Goal: Complete application form: Complete application form

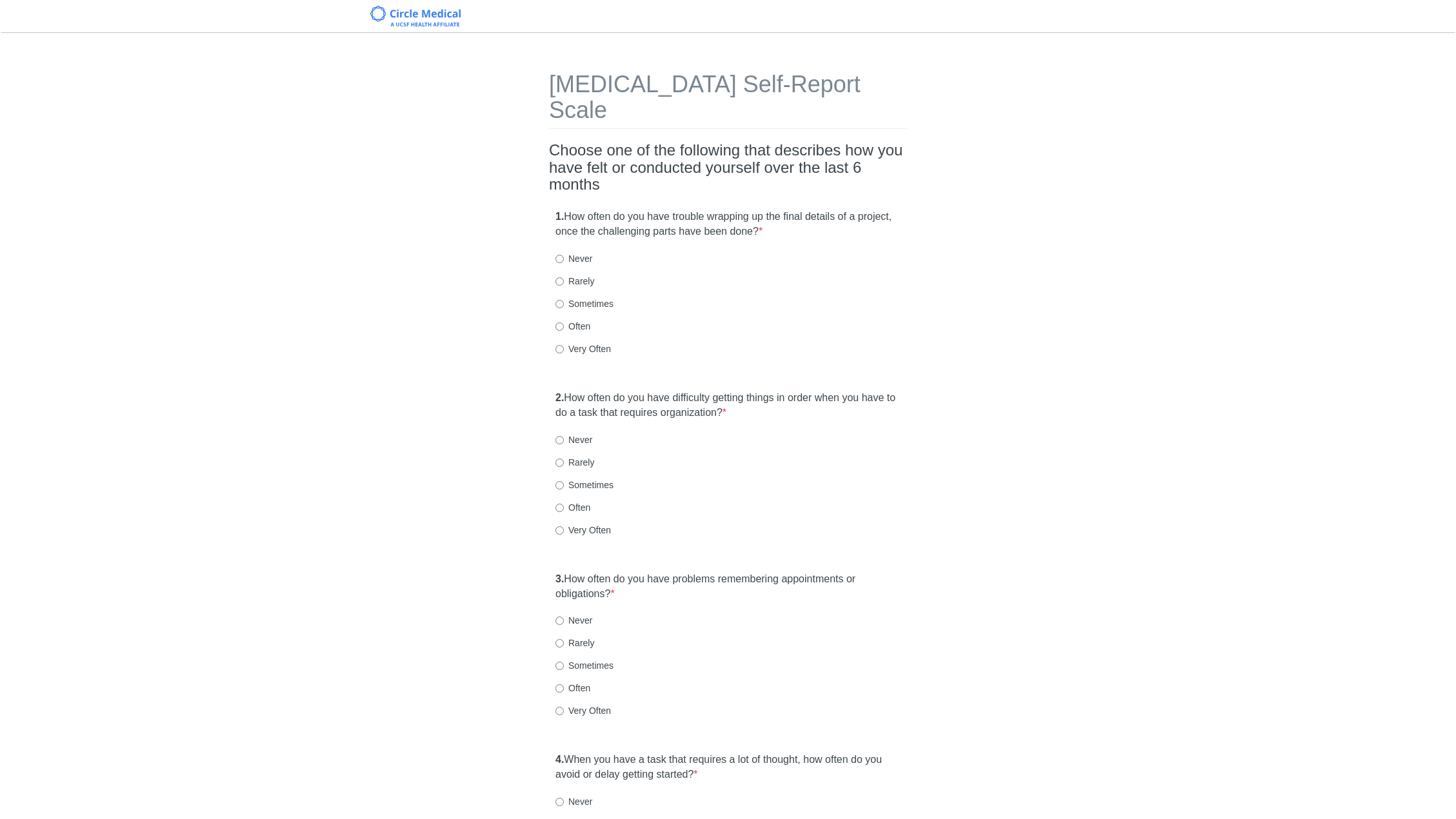
click at [587, 320] on label "Often" at bounding box center [573, 326] width 35 height 13
click at [564, 322] on input "Often" at bounding box center [559, 326] width 9 height 9
radio input "true"
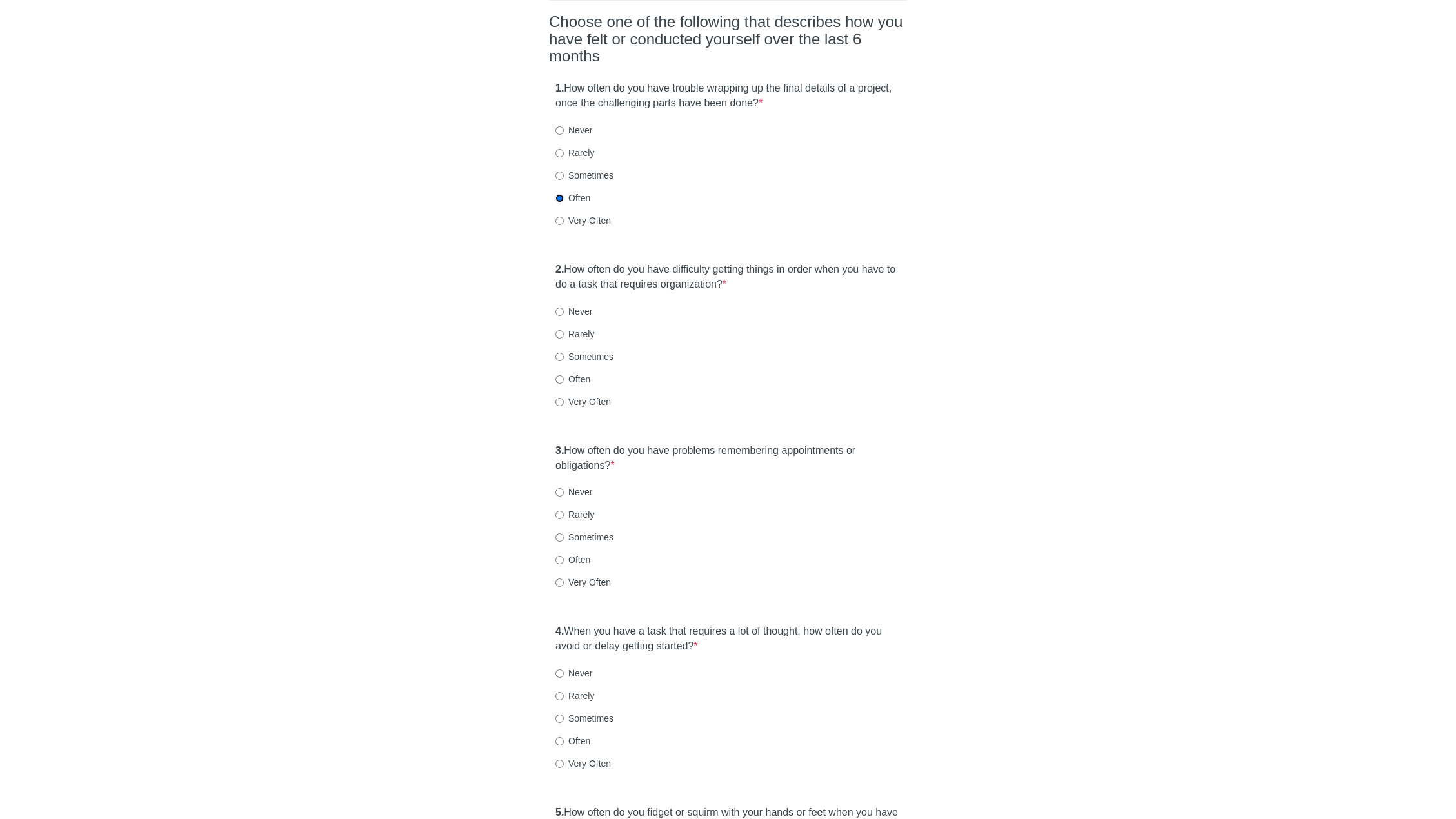
scroll to position [129, 0]
click at [583, 372] on label "Often" at bounding box center [573, 379] width 35 height 13
click at [564, 375] on input "Often" at bounding box center [559, 379] width 9 height 9
radio input "true"
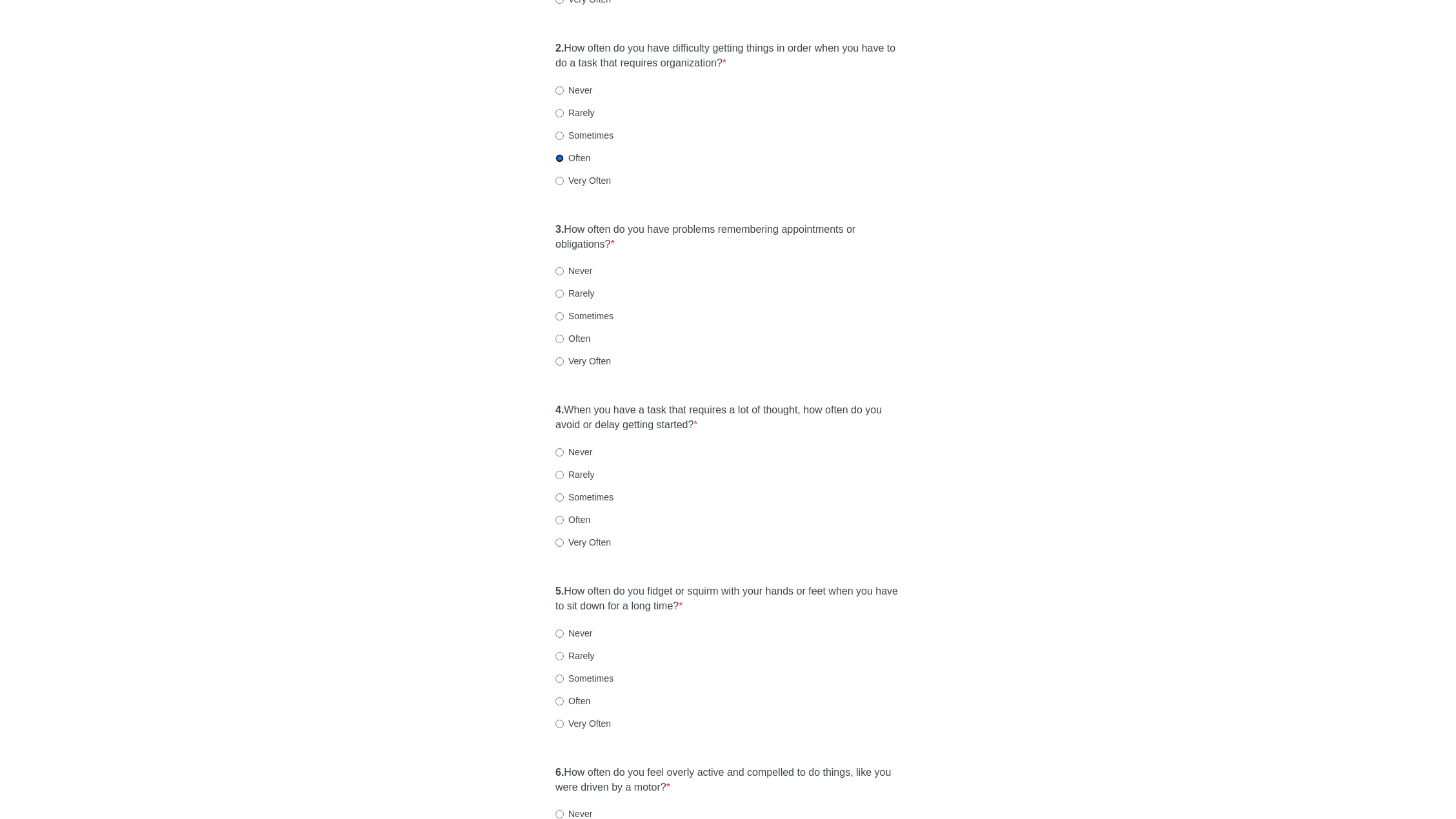
scroll to position [387, 0]
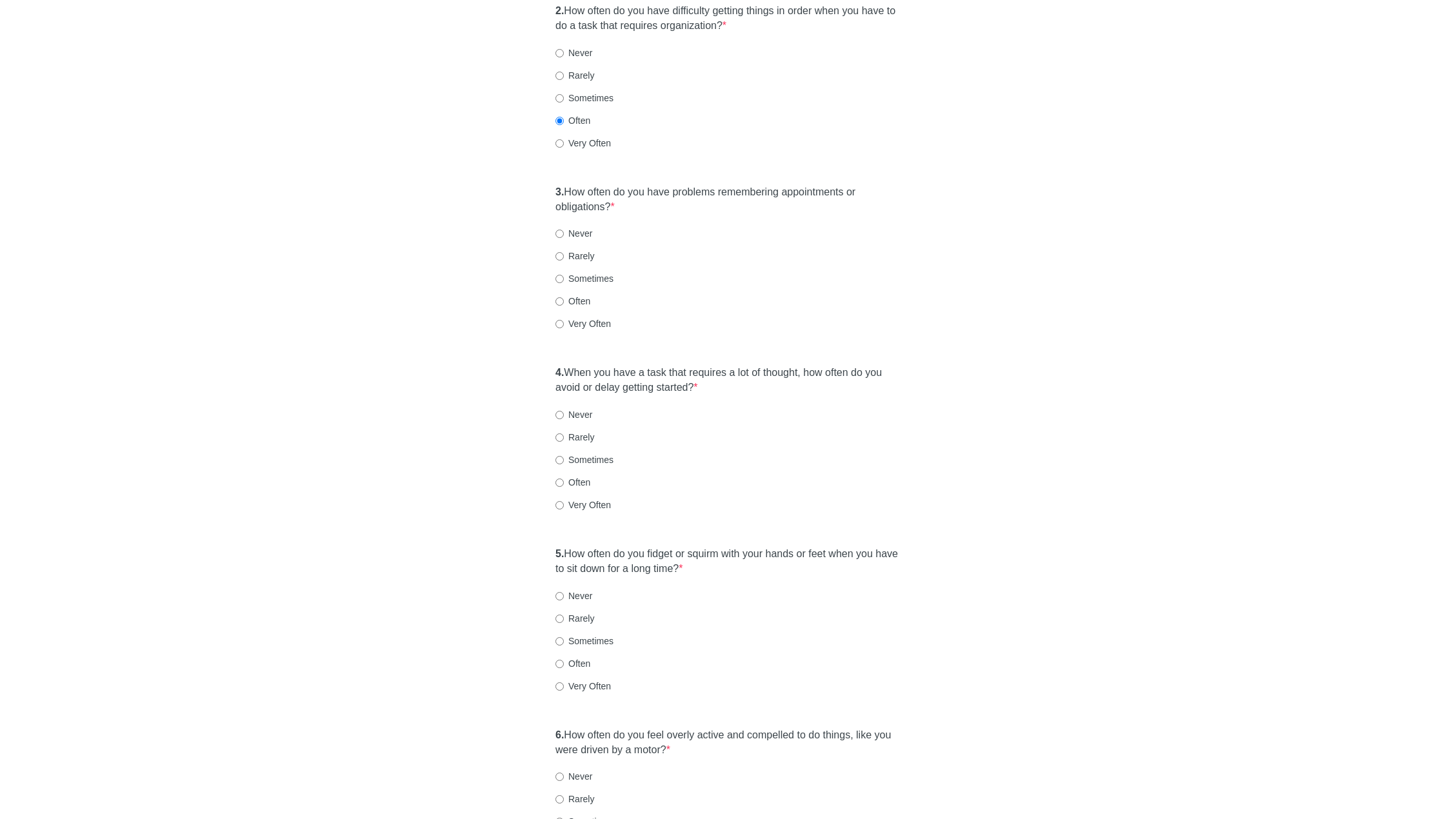
click at [585, 272] on label "Sometimes" at bounding box center [584, 279] width 58 height 13
click at [564, 275] on input "Sometimes" at bounding box center [559, 279] width 9 height 9
radio input "true"
click at [580, 294] on label "Often" at bounding box center [573, 301] width 35 height 13
click at [564, 297] on input "Often" at bounding box center [559, 301] width 9 height 9
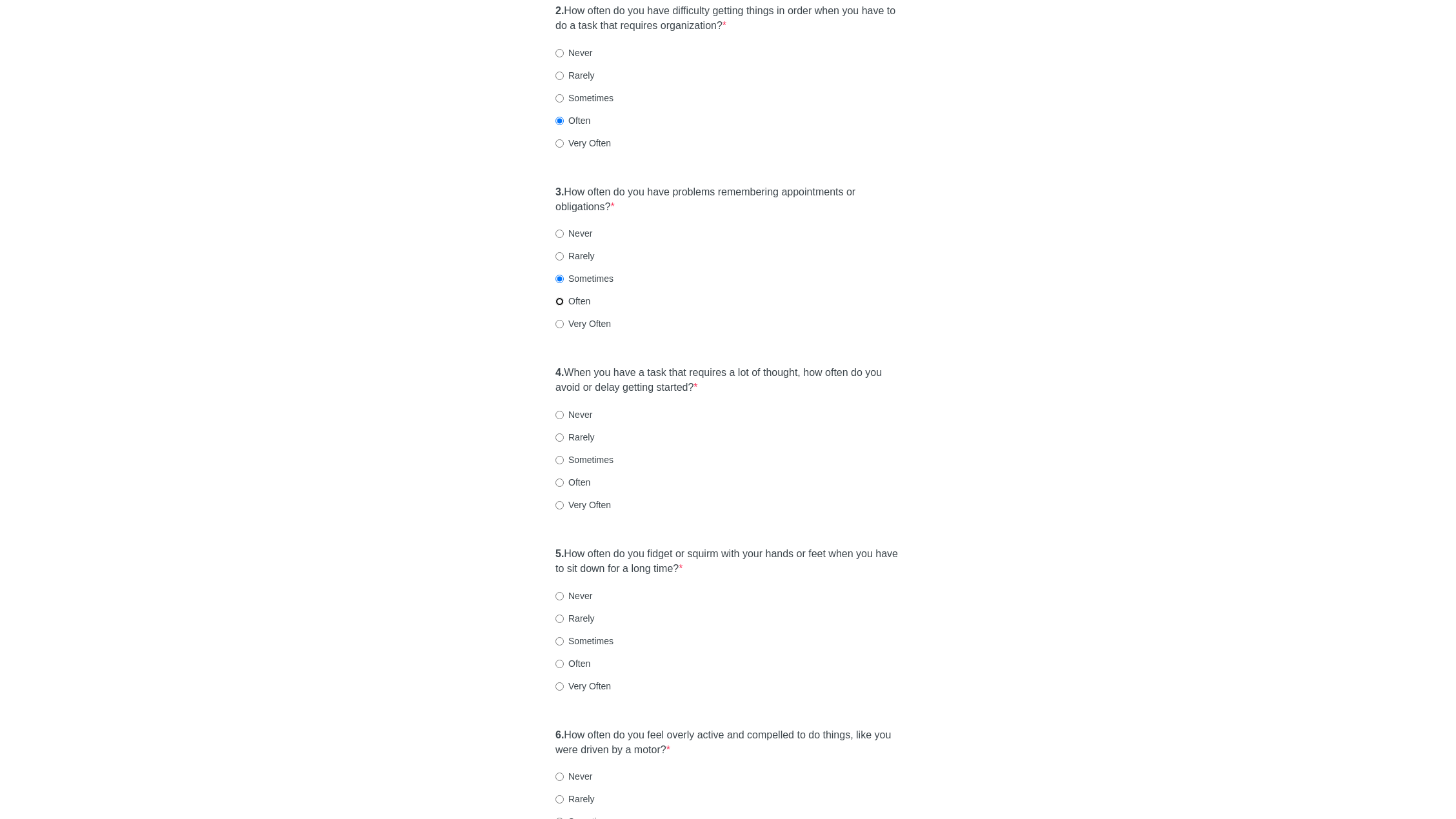
radio input "true"
click at [587, 317] on label "Very Often" at bounding box center [583, 323] width 55 height 13
click at [564, 320] on input "Very Often" at bounding box center [559, 324] width 9 height 9
radio input "true"
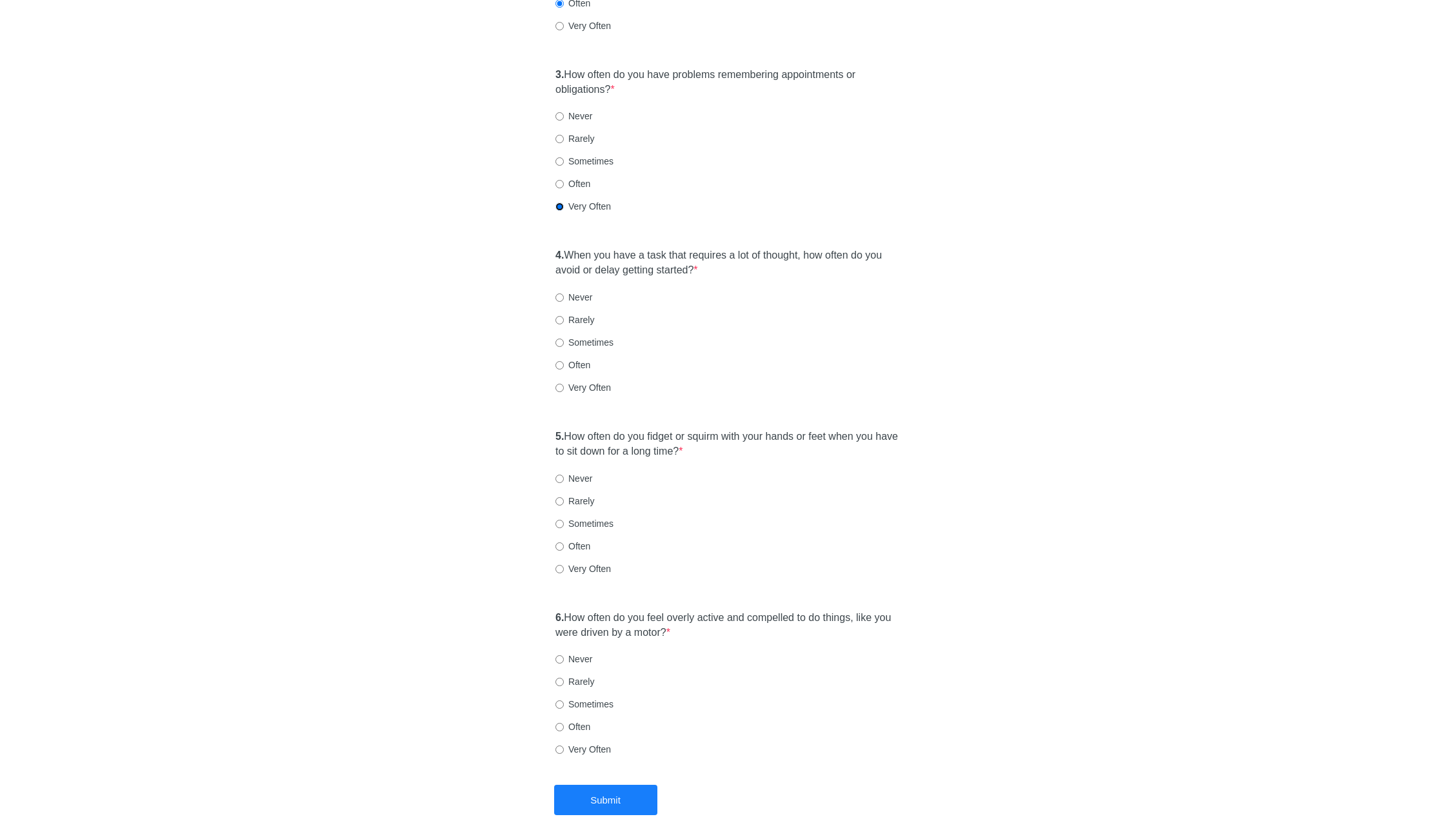
scroll to position [516, 0]
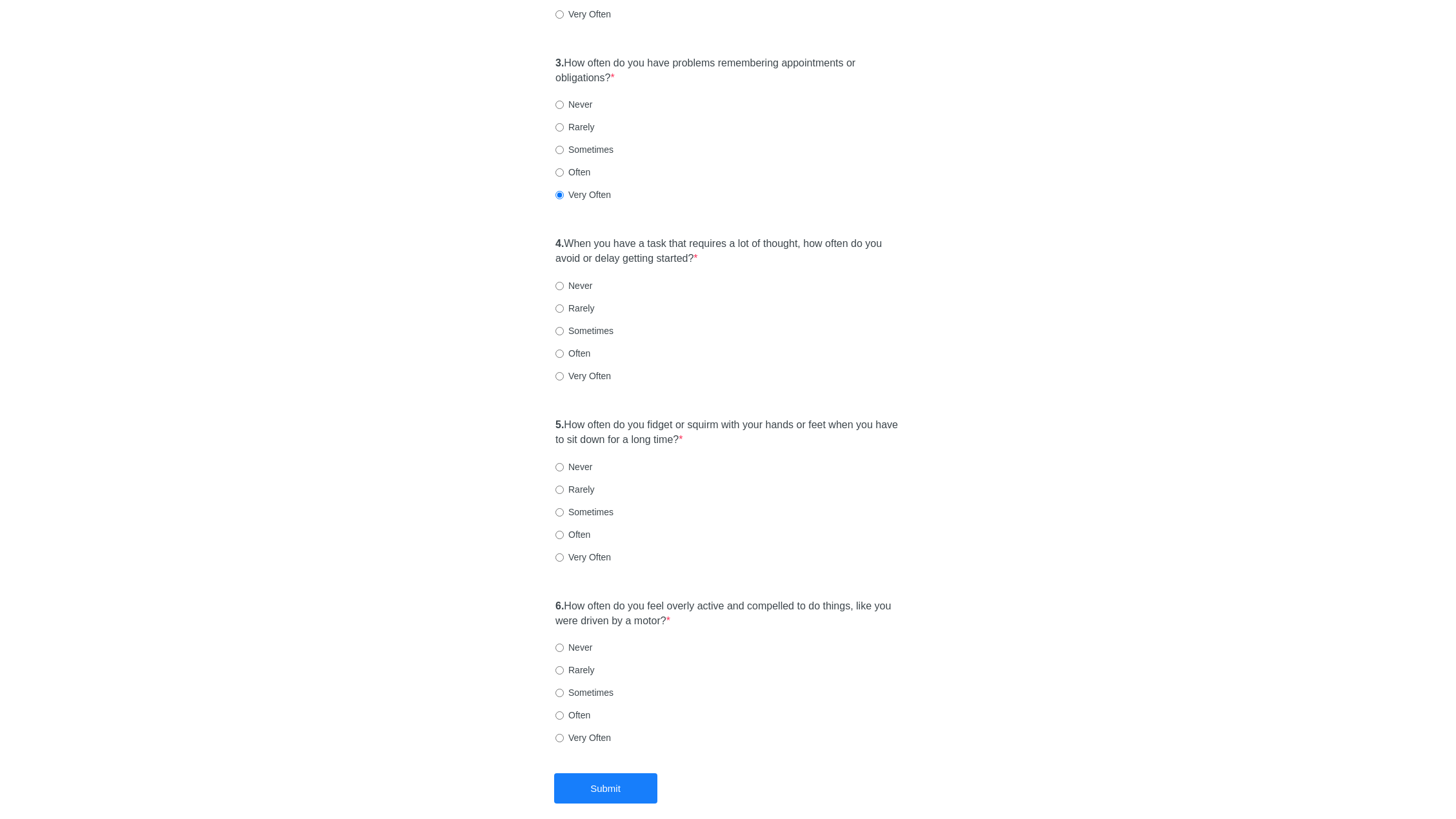
click at [926, 183] on div "[MEDICAL_DATA] Self-Report Scale Choose one of the following that describes how…" at bounding box center [728, 151] width 755 height 1243
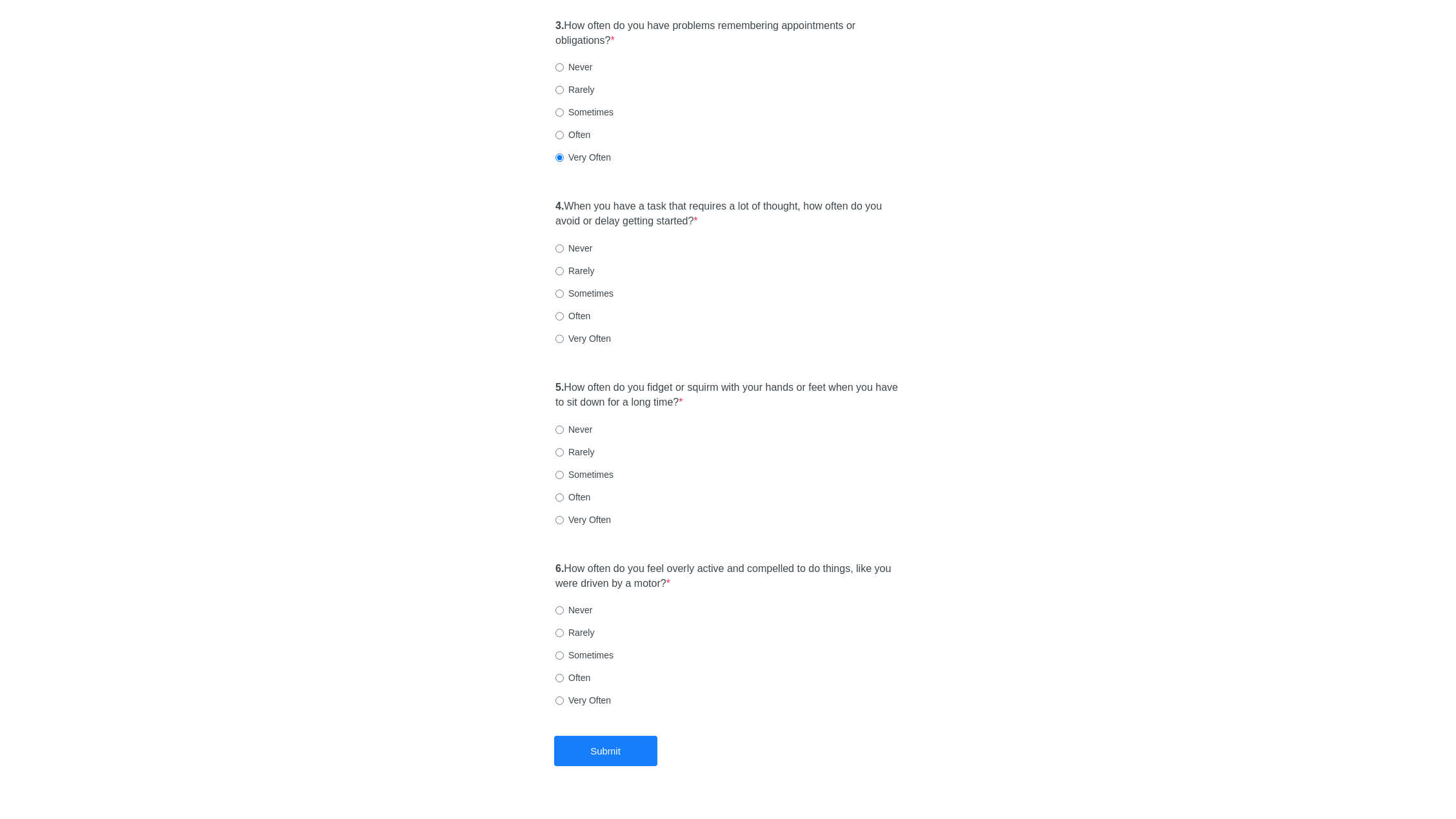
click at [732, 201] on label "4. When you have a task that requires a lot of thought, how often do you avoid …" at bounding box center [728, 214] width 345 height 30
click at [823, 210] on div "4. When you have a task that requires a lot of thought, how often do you avoid …" at bounding box center [728, 279] width 358 height 172
click at [1055, 163] on div "[MEDICAL_DATA] Self-Report Scale Choose one of the following that describes how…" at bounding box center [728, 114] width 755 height 1243
click at [775, 153] on div "3. How often do you have problems remembering appointments or obligations? * Ne…" at bounding box center [728, 98] width 358 height 172
click at [642, 199] on label "4. When you have a task that requires a lot of thought, how often do you avoid …" at bounding box center [728, 214] width 345 height 30
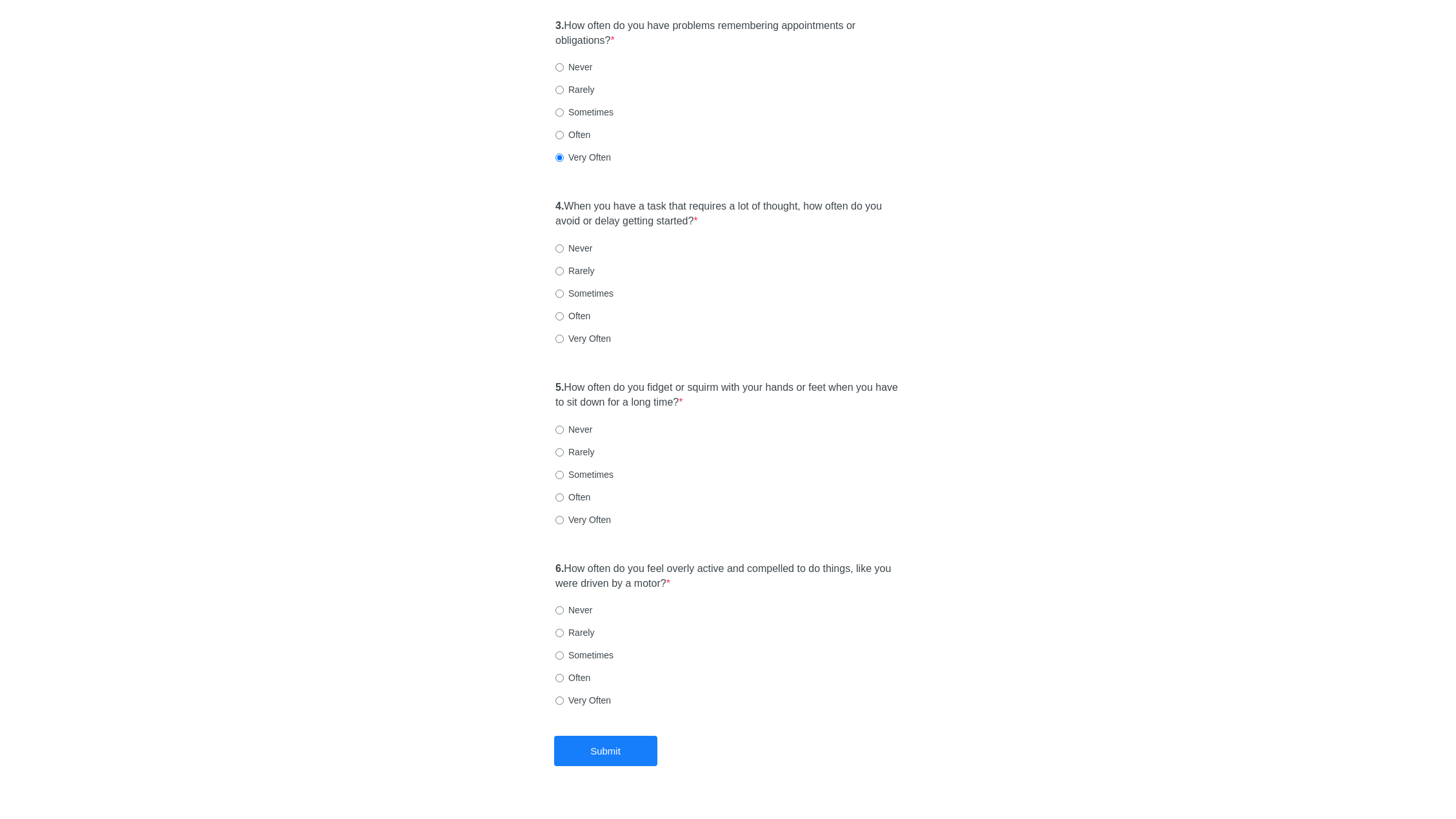
click at [717, 214] on div "4. When you have a task that requires a lot of thought, how often do you avoid …" at bounding box center [728, 279] width 358 height 172
click at [589, 332] on label "Very Often" at bounding box center [583, 338] width 55 height 13
click at [564, 335] on input "Very Often" at bounding box center [559, 339] width 9 height 9
radio input "true"
click at [577, 506] on div "5. How often do you fidget or squirm with your hands or feet when you have to s…" at bounding box center [728, 460] width 358 height 172
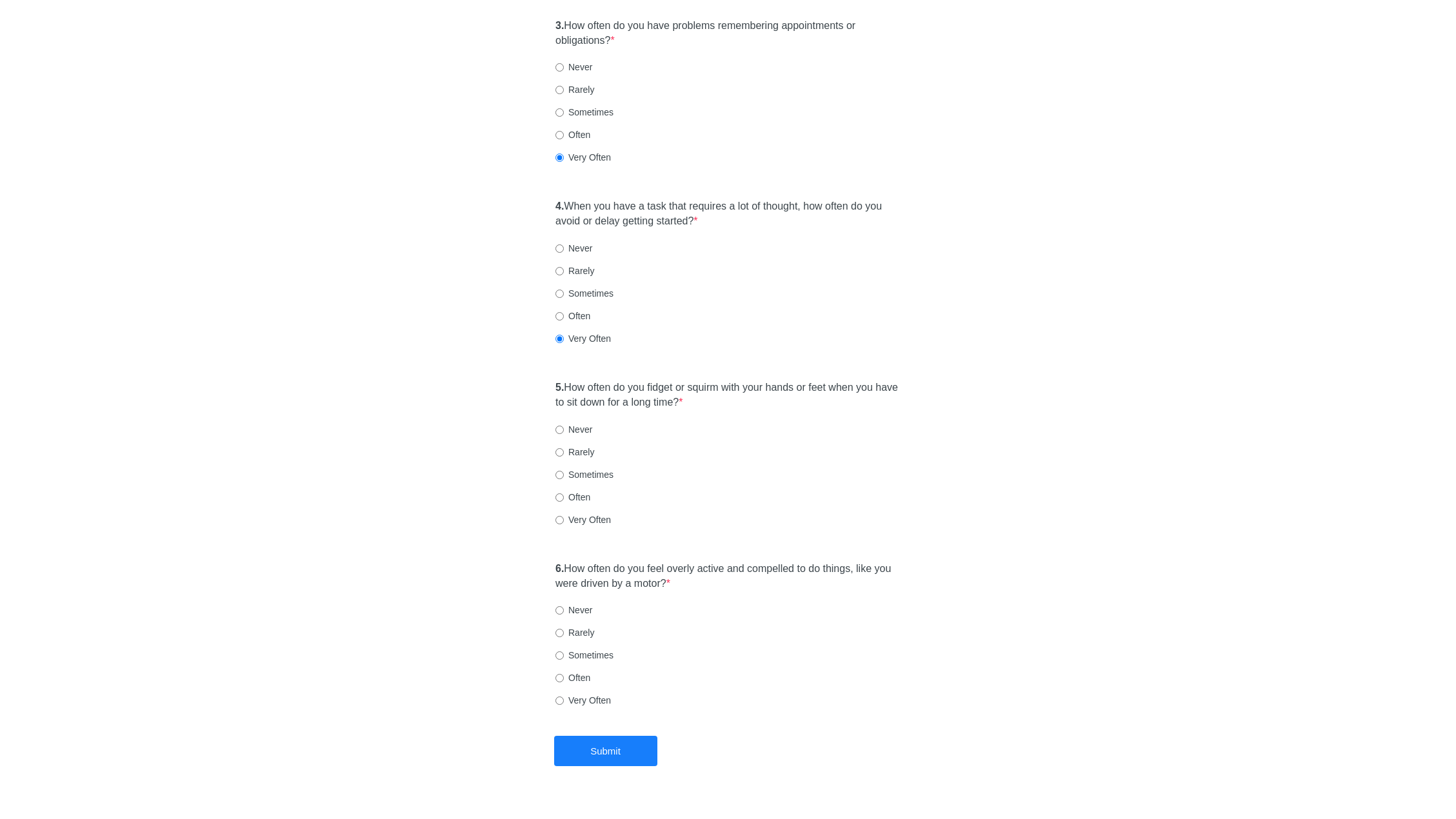
click at [582, 513] on label "Very Often" at bounding box center [583, 519] width 55 height 13
click at [564, 516] on input "Very Often" at bounding box center [559, 520] width 9 height 9
radio input "true"
click at [581, 491] on label "Often" at bounding box center [573, 497] width 35 height 13
click at [564, 493] on input "Often" at bounding box center [559, 497] width 9 height 9
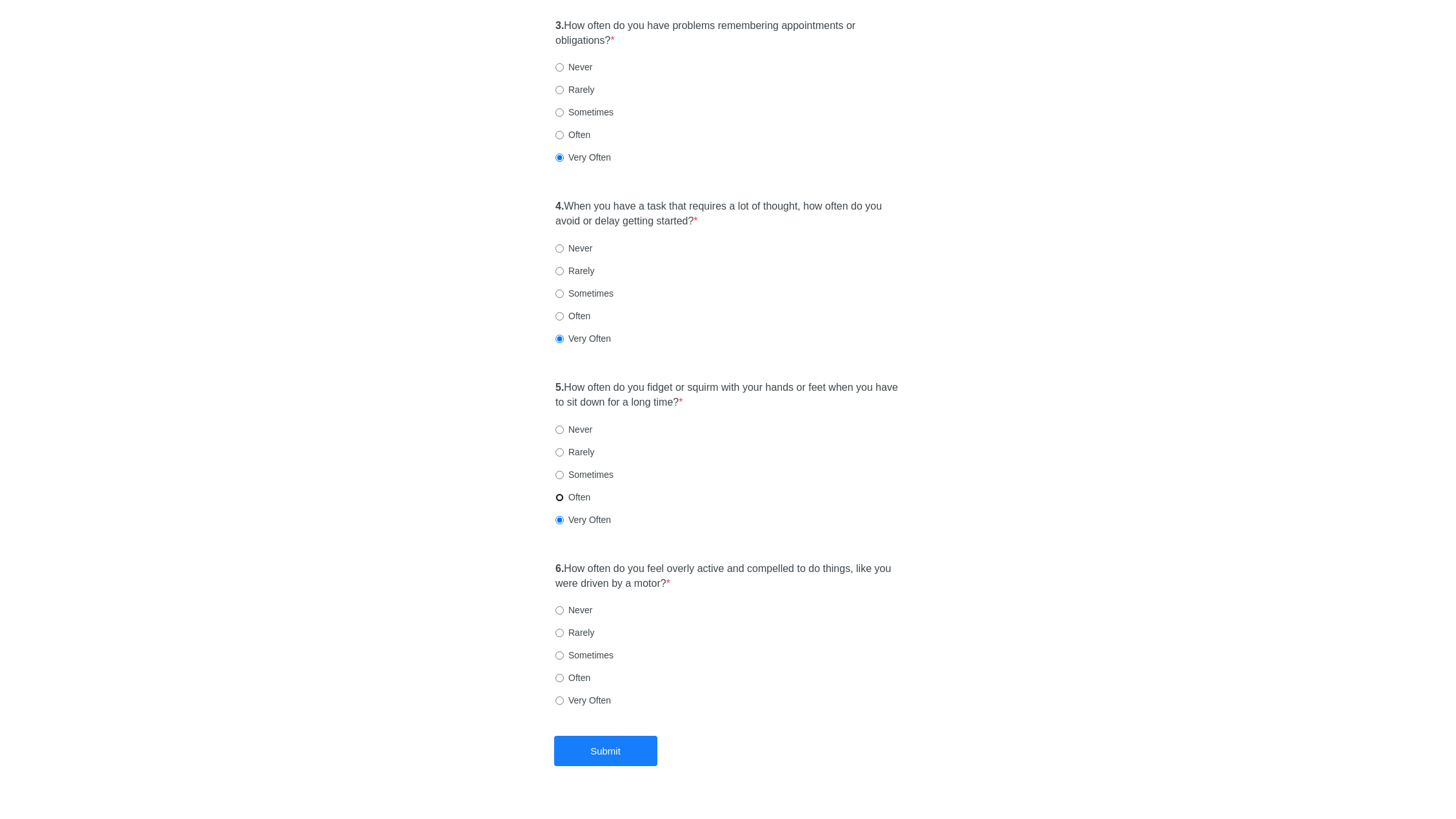
radio input "true"
click at [589, 513] on label "Very Often" at bounding box center [583, 519] width 55 height 13
click at [564, 516] on input "Very Often" at bounding box center [559, 520] width 9 height 9
radio input "true"
click at [613, 386] on div "5. How often do you fidget or squirm with your hands or feet when you have to s…" at bounding box center [728, 460] width 358 height 172
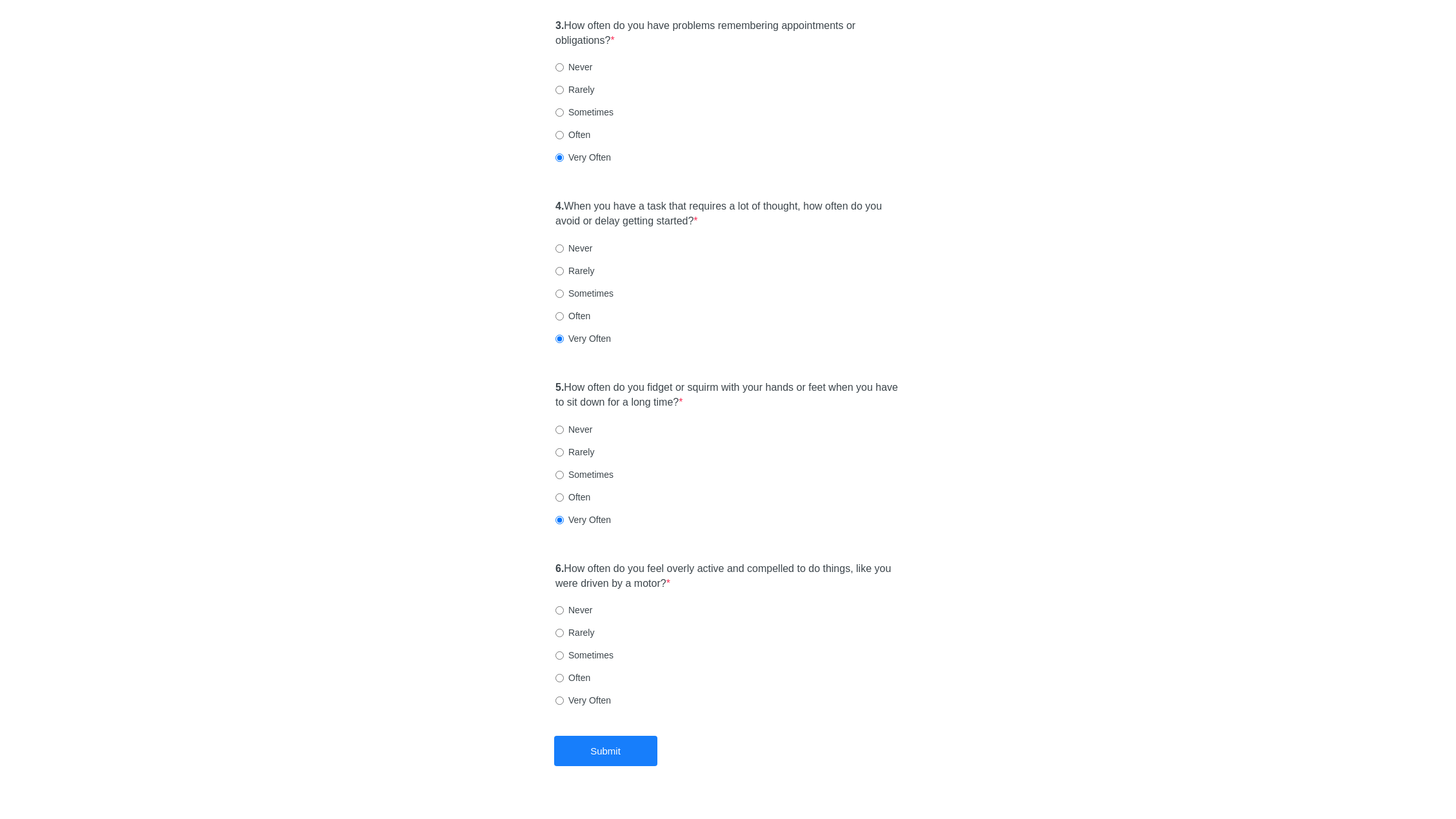
click at [622, 446] on div "Rarely" at bounding box center [728, 452] width 345 height 13
click at [673, 468] on div "Sometimes" at bounding box center [728, 475] width 345 height 13
click at [578, 491] on label "Often" at bounding box center [573, 497] width 35 height 13
click at [564, 493] on input "Often" at bounding box center [559, 497] width 9 height 9
radio input "true"
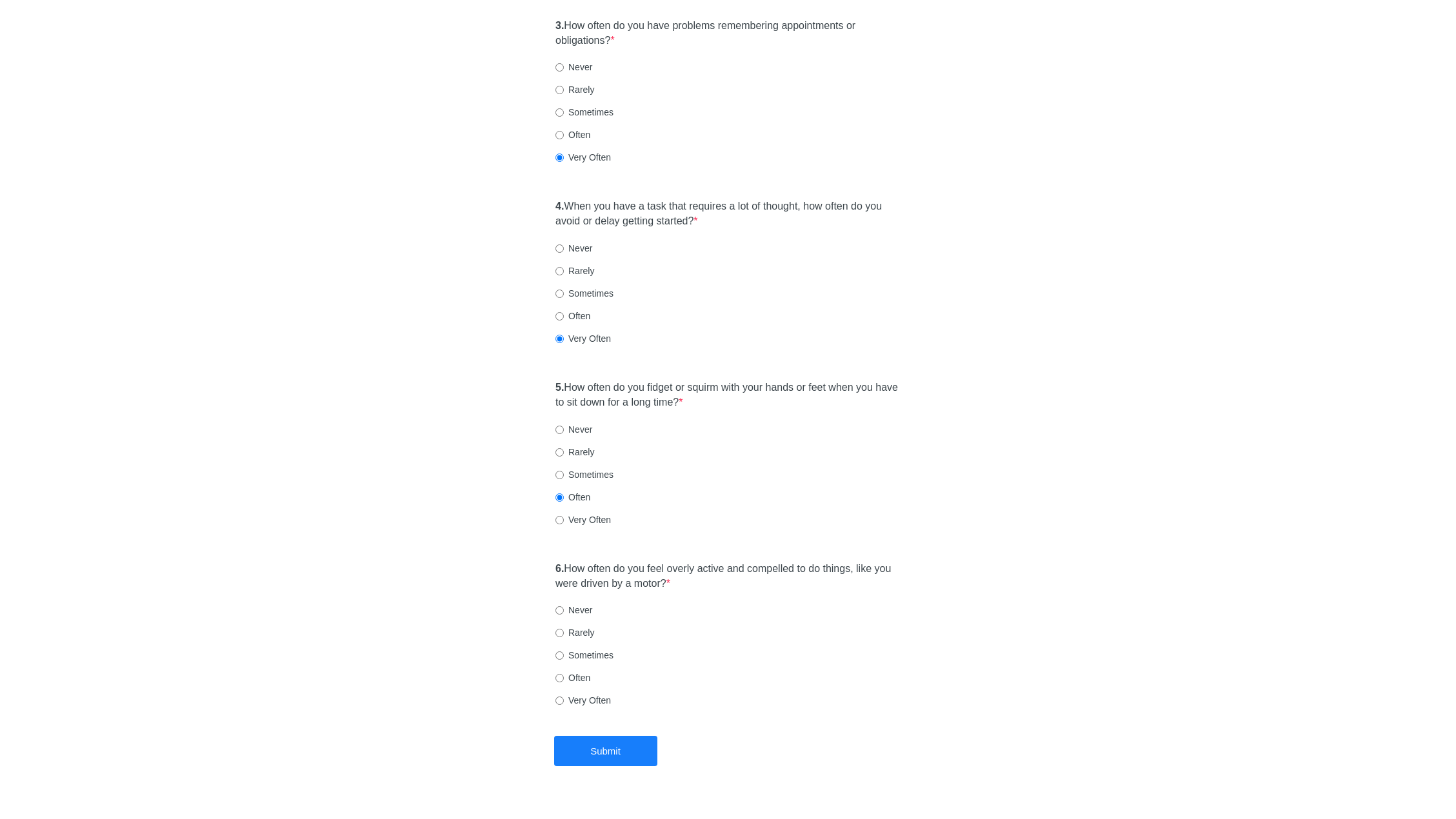
click at [602, 468] on label "Sometimes" at bounding box center [584, 475] width 58 height 13
click at [564, 471] on input "Sometimes" at bounding box center [559, 475] width 9 height 9
radio input "true"
click at [584, 491] on label "Often" at bounding box center [573, 497] width 35 height 13
click at [564, 493] on input "Often" at bounding box center [559, 497] width 9 height 9
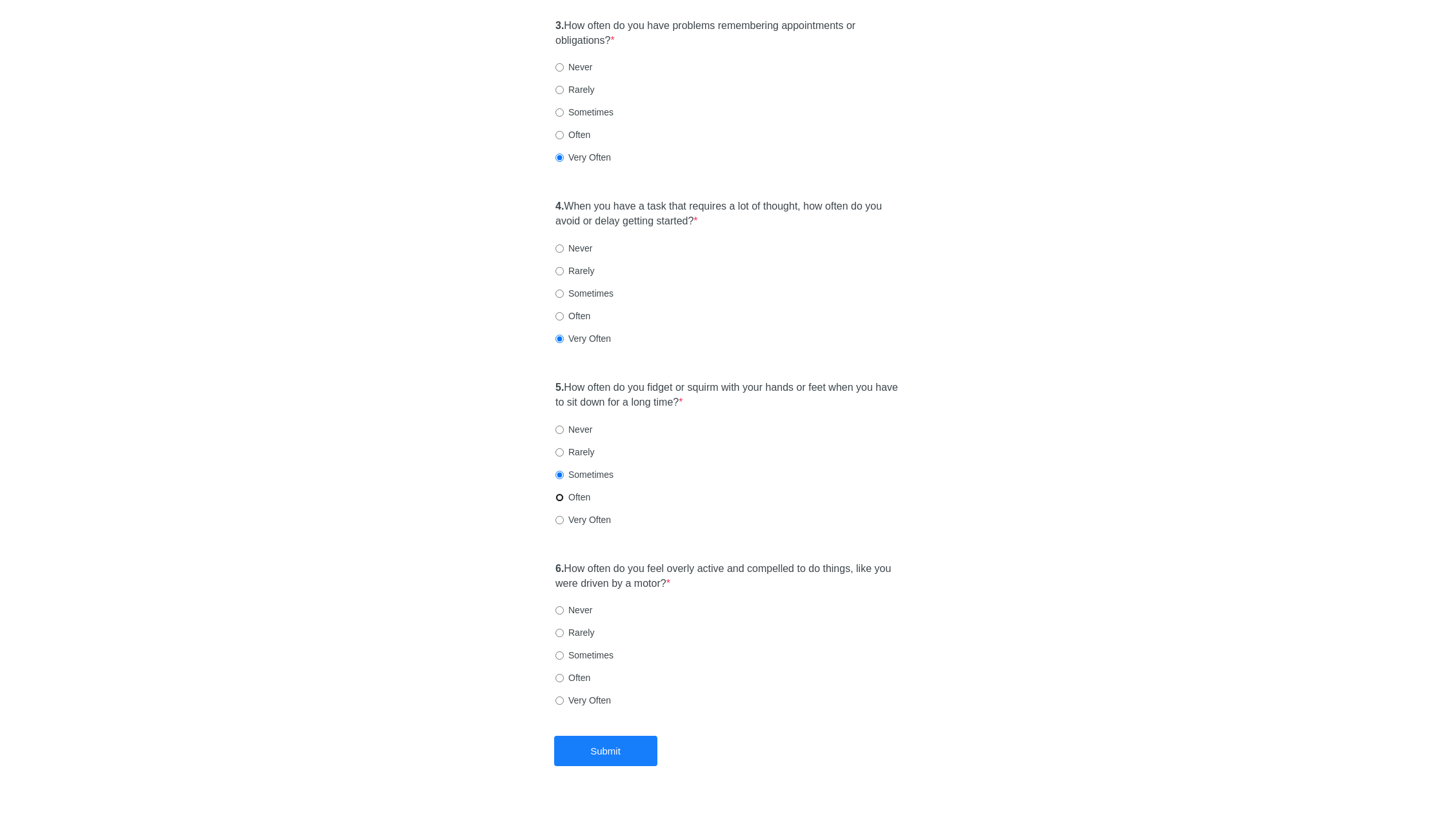
radio input "true"
click at [632, 568] on div "6. How often do you feel overly active and compelled to do things, like you wer…" at bounding box center [728, 641] width 358 height 172
click at [583, 694] on label "Very Often" at bounding box center [583, 700] width 55 height 13
click at [564, 696] on input "Very Often" at bounding box center [559, 700] width 9 height 9
radio input "true"
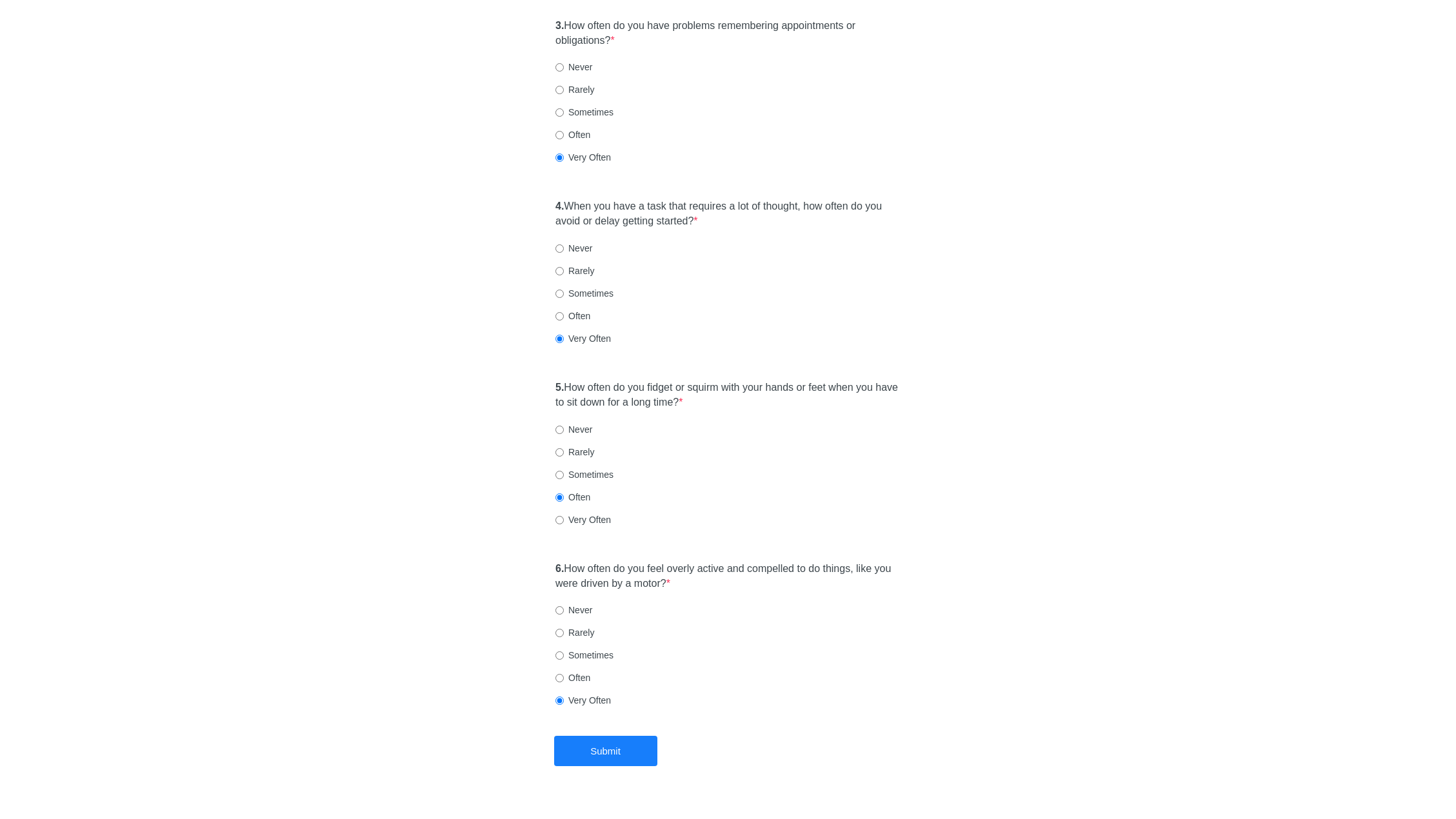
click at [583, 671] on label "Often" at bounding box center [573, 678] width 35 height 13
click at [564, 674] on input "Often" at bounding box center [559, 678] width 9 height 9
radio input "true"
click at [591, 649] on label "Sometimes" at bounding box center [584, 655] width 58 height 13
click at [564, 651] on input "Sometimes" at bounding box center [559, 655] width 9 height 9
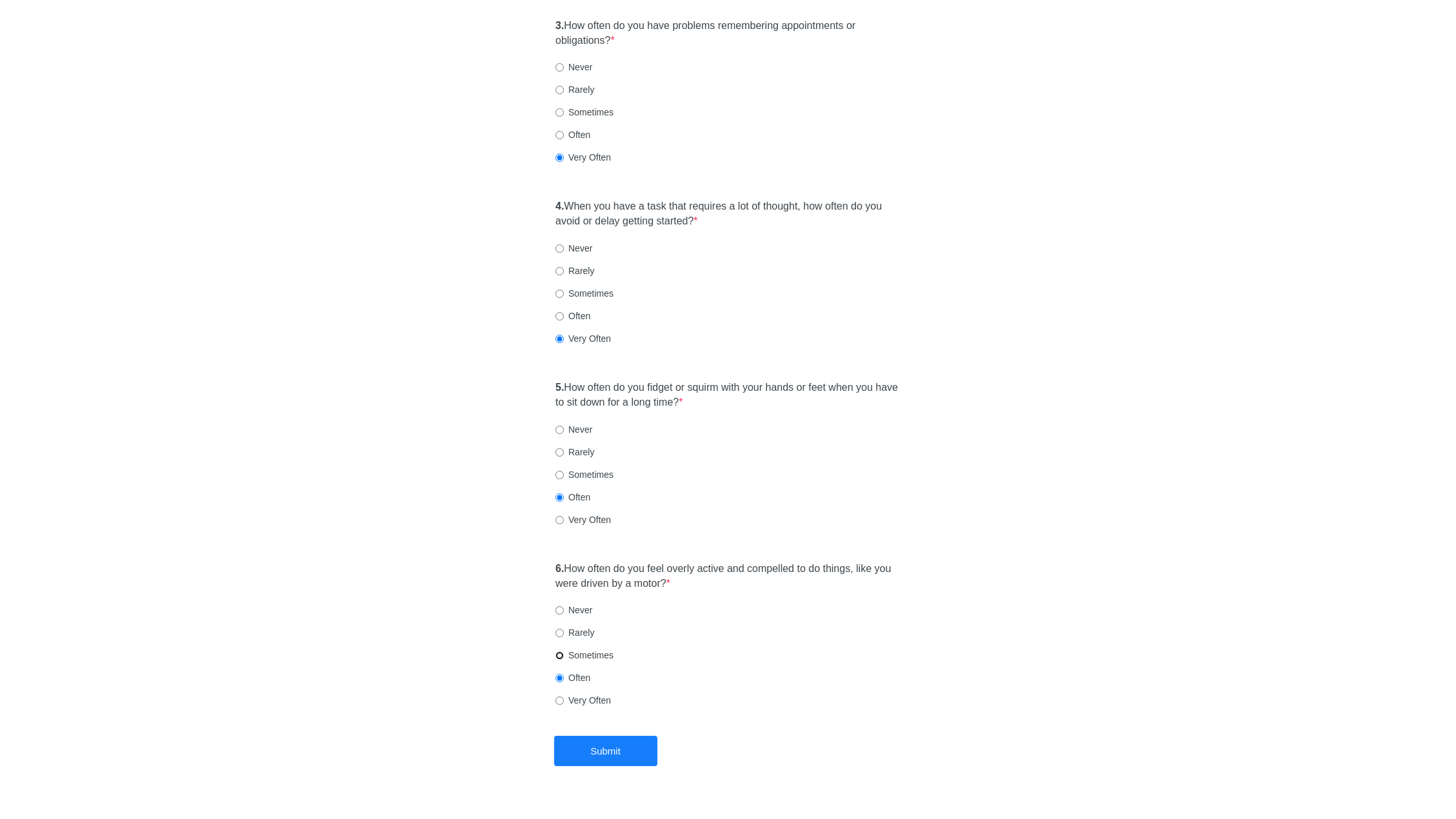
radio input "true"
click at [592, 626] on label "Rarely" at bounding box center [575, 632] width 39 height 13
click at [564, 628] on input "Rarely" at bounding box center [559, 632] width 9 height 9
radio input "true"
click at [599, 735] on button "Submit" at bounding box center [605, 750] width 103 height 30
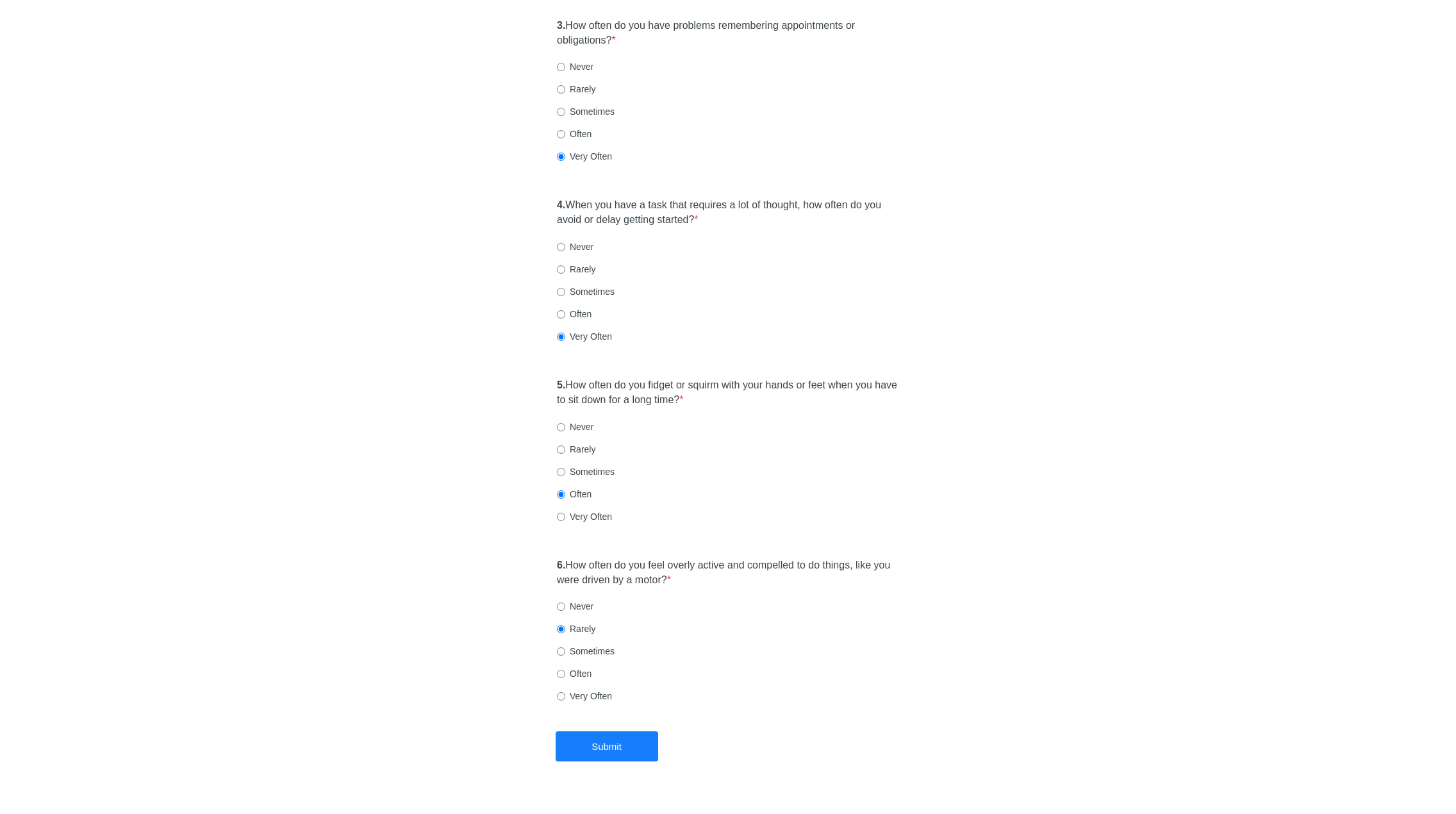
scroll to position [0, 0]
